Goal: Task Accomplishment & Management: Complete application form

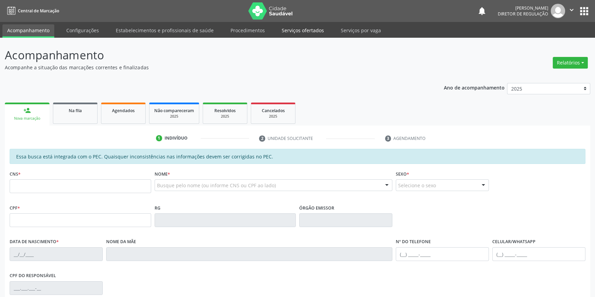
click at [299, 32] on link "Serviços ofertados" at bounding box center [303, 30] width 52 height 12
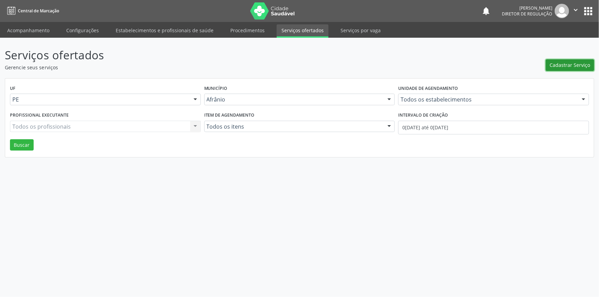
click at [556, 68] on span "Cadastrar Serviço" at bounding box center [570, 64] width 41 height 7
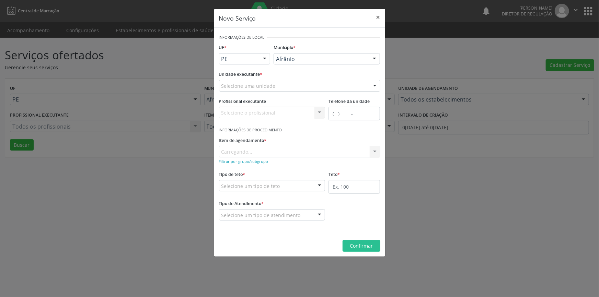
click at [318, 95] on div "Unidade executante * Selecione uma unidade Academia da Saude de Afranio Academi…" at bounding box center [299, 82] width 165 height 27
click at [309, 87] on div "Selecione uma unidade" at bounding box center [299, 86] width 161 height 12
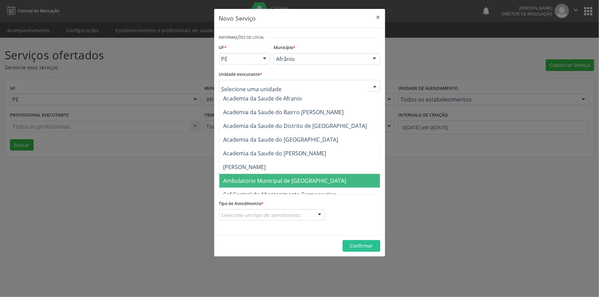
click at [292, 178] on span "Ambulatorio Municipal de [GEOGRAPHIC_DATA]" at bounding box center [285, 181] width 123 height 8
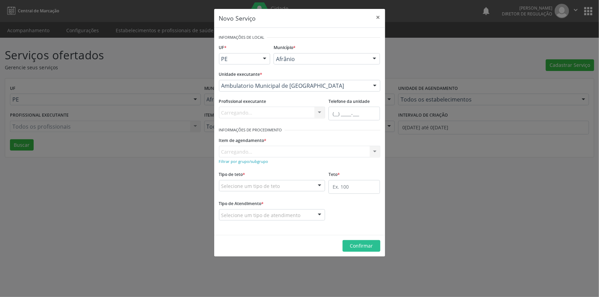
click at [278, 147] on div "Item de agendamento * [GEOGRAPHIC_DATA]... No elements found. Consider changing…" at bounding box center [299, 146] width 161 height 22
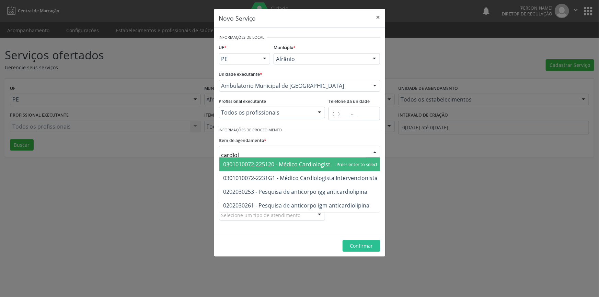
type input "cardiolo"
click at [316, 166] on span "0301010072-225120 - Médico Cardiologista" at bounding box center [279, 165] width 110 height 8
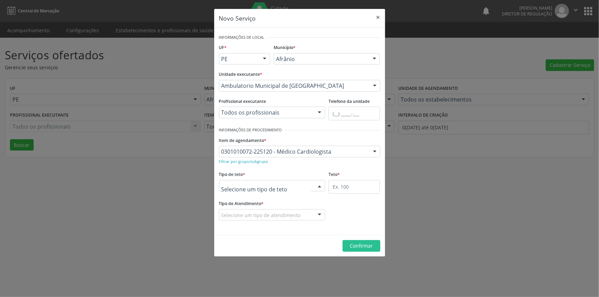
click at [305, 184] on div at bounding box center [272, 186] width 106 height 12
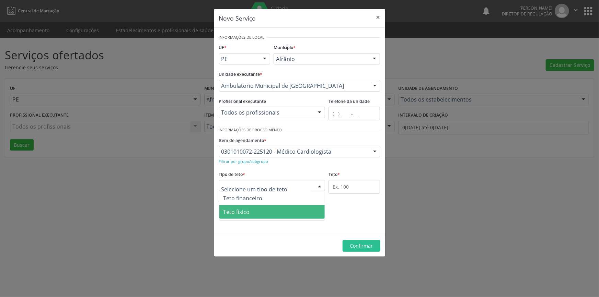
click at [276, 208] on span "Teto físico" at bounding box center [272, 212] width 106 height 14
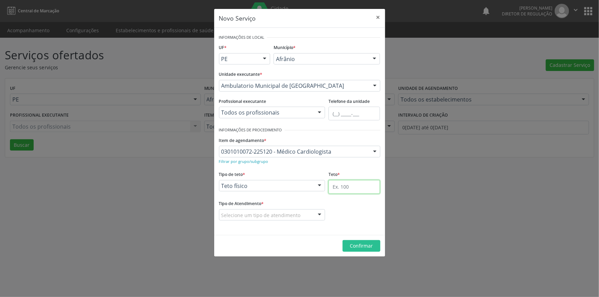
click at [341, 189] on input "text" at bounding box center [355, 187] width 52 height 14
type input "20"
click at [302, 211] on div "Selecione um tipo de atendimento" at bounding box center [272, 215] width 106 height 12
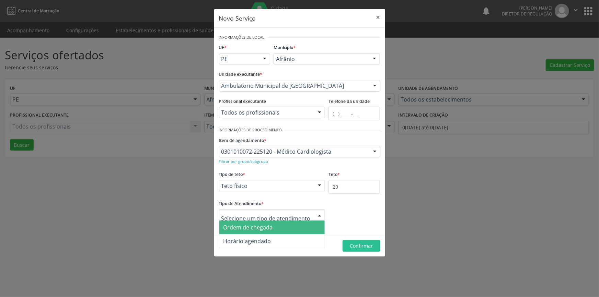
click at [296, 223] on span "Ordem de chegada" at bounding box center [272, 228] width 106 height 14
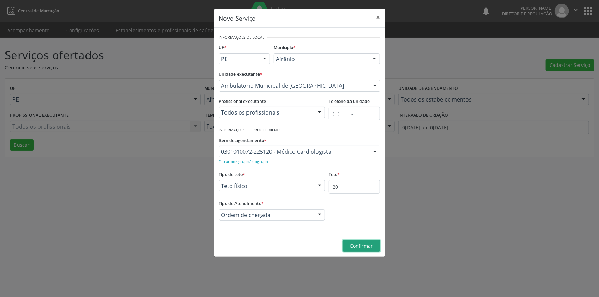
click at [356, 242] on button "Confirmar" at bounding box center [362, 246] width 38 height 12
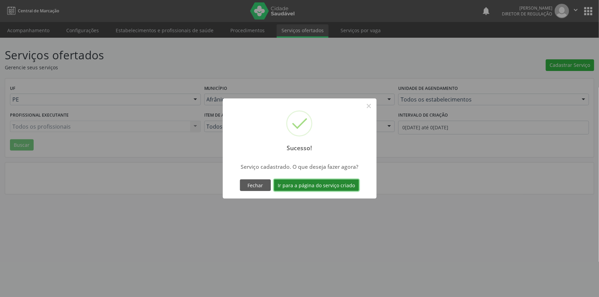
click at [331, 183] on button "Ir para a página do serviço criado" at bounding box center [316, 186] width 85 height 12
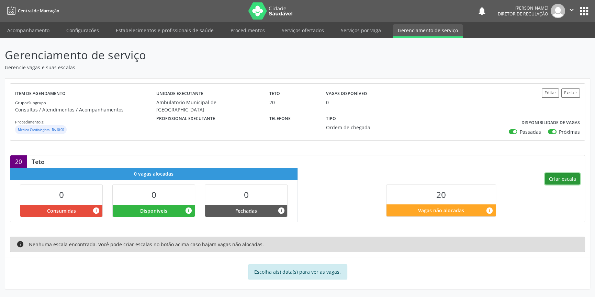
click at [546, 177] on button "Criar escala" at bounding box center [562, 179] width 35 height 12
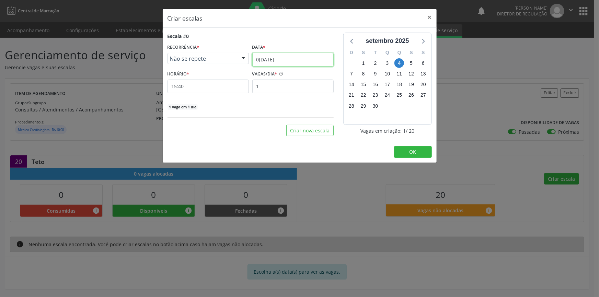
drag, startPoint x: 284, startPoint y: 61, endPoint x: 286, endPoint y: 65, distance: 4.7
click at [284, 61] on input "04/09/2025" at bounding box center [292, 60] width 81 height 14
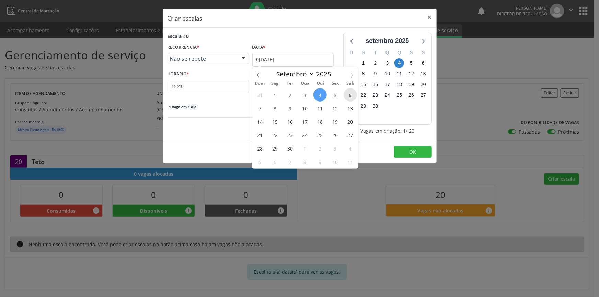
click at [348, 92] on span "6" at bounding box center [350, 94] width 13 height 13
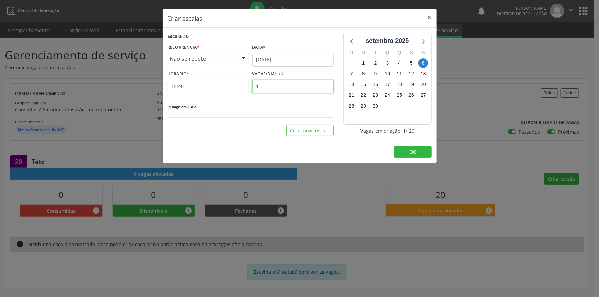
drag, startPoint x: 278, startPoint y: 87, endPoint x: 246, endPoint y: 86, distance: 31.9
click at [246, 86] on div "HORÁRIO * 15:40 VAGAS/DIA * 1" at bounding box center [251, 81] width 170 height 24
type input "20"
click at [212, 90] on input "15:40" at bounding box center [208, 87] width 81 height 14
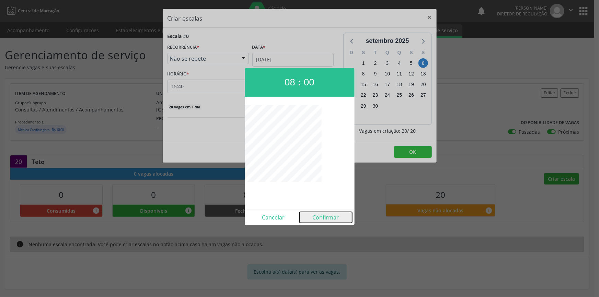
click at [337, 223] on button "Confirmar" at bounding box center [326, 217] width 53 height 11
type input "08:00"
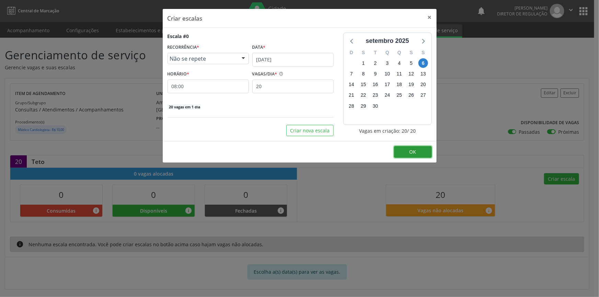
click at [424, 146] on button "OK" at bounding box center [413, 152] width 38 height 12
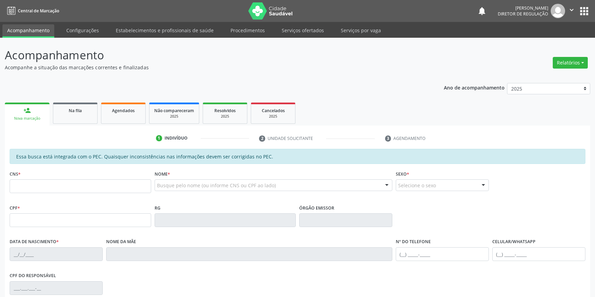
click at [48, 188] on input "text" at bounding box center [80, 187] width 141 height 14
click at [43, 188] on input "text" at bounding box center [80, 187] width 141 height 14
type input "0"
click at [90, 190] on input "text" at bounding box center [80, 187] width 141 height 14
click at [344, 117] on ul "person_add Nova marcação Na fila Agendados Não compareceram 2025 Resolvidos 202…" at bounding box center [297, 113] width 585 height 25
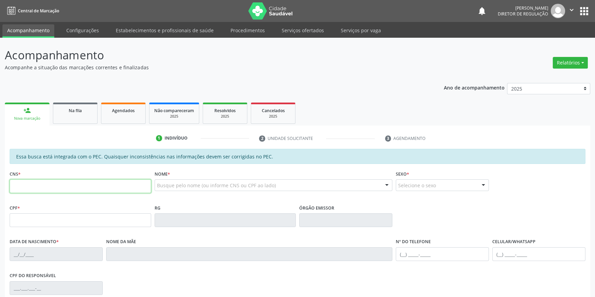
click at [90, 186] on input "text" at bounding box center [80, 187] width 141 height 14
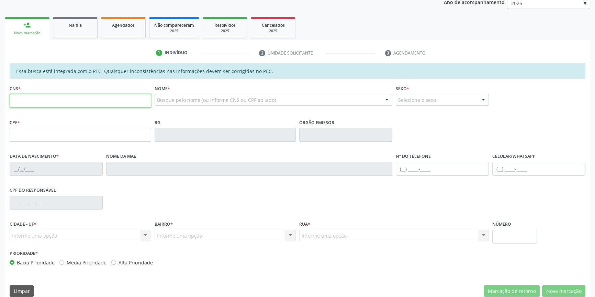
scroll to position [94, 0]
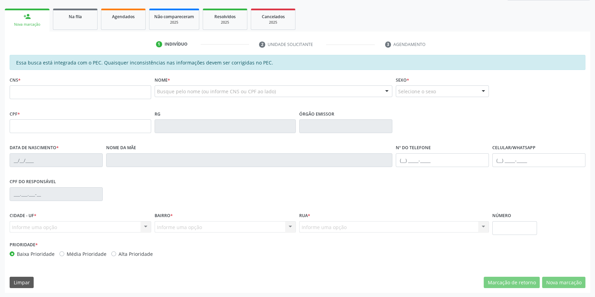
click at [83, 99] on fieldset "CNS *" at bounding box center [80, 89] width 141 height 29
click at [88, 94] on input "text" at bounding box center [80, 93] width 141 height 14
type input "2"
type input "ANALAN"
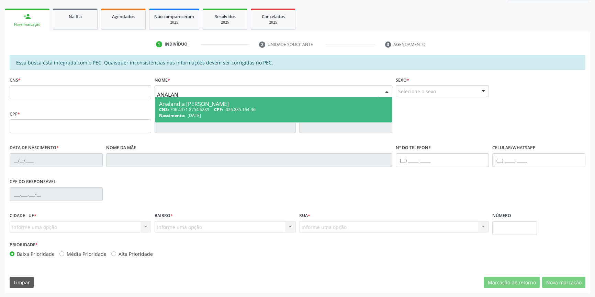
click at [185, 105] on div "Analandia [PERSON_NAME]" at bounding box center [273, 103] width 229 height 5
type input "706 4071 8754 6289"
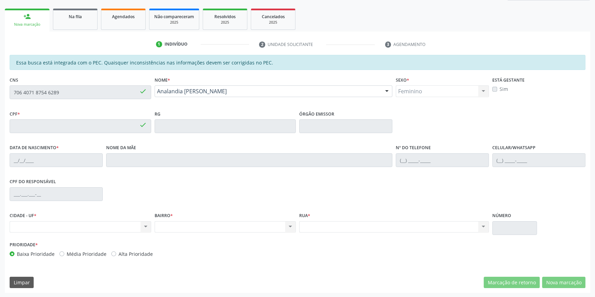
type input "026.835.164-36"
type input "[DATE]"
type input "[PERSON_NAME]"
type input "[PHONE_NUMBER]"
